Goal: Transaction & Acquisition: Purchase product/service

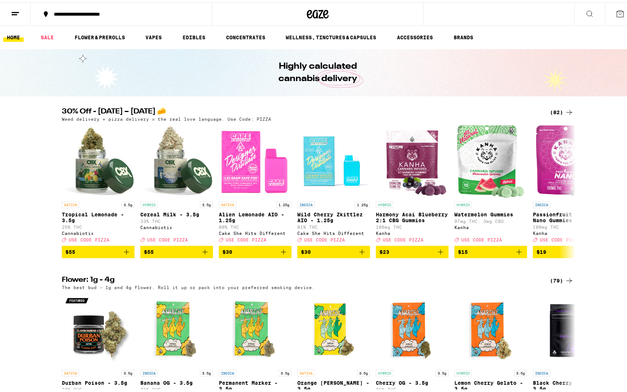
click at [560, 109] on div "(82)" at bounding box center [562, 109] width 24 height 9
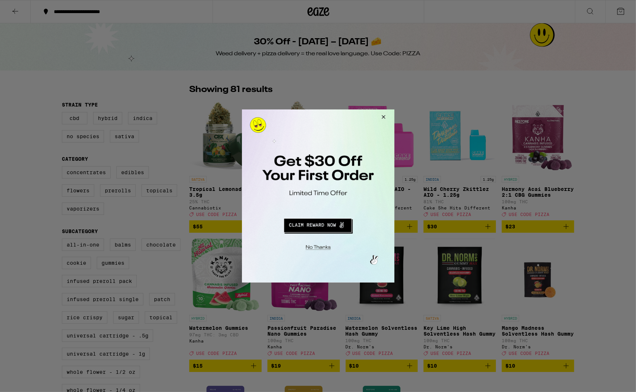
click at [547, 230] on div at bounding box center [318, 196] width 636 height 392
click at [381, 121] on button "Close Modal" at bounding box center [382, 117] width 20 height 17
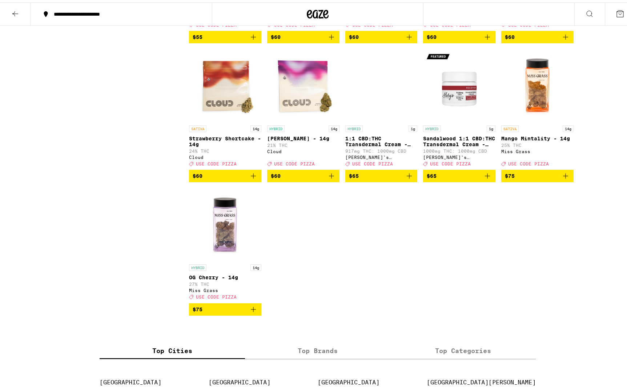
scroll to position [2128, 0]
